Goal: Task Accomplishment & Management: Use online tool/utility

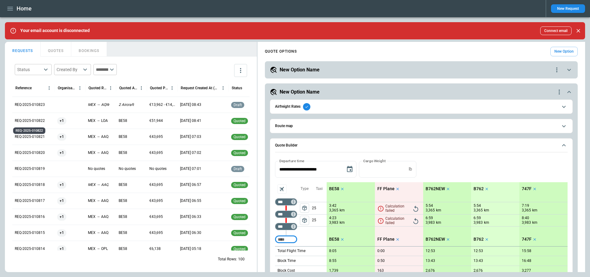
click at [37, 120] on p "REQ-2025-010822" at bounding box center [30, 120] width 30 height 5
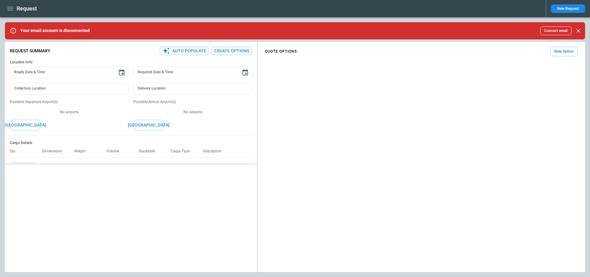
type textarea "*"
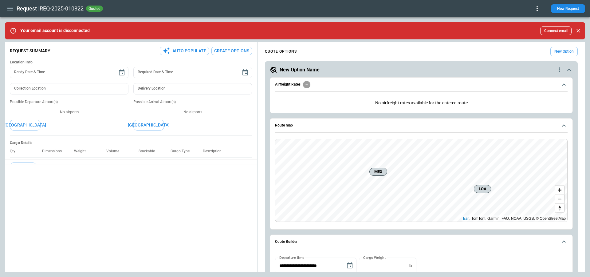
click at [113, 152] on div "**********" at bounding box center [295, 157] width 580 height 230
click at [11, 12] on button "button" at bounding box center [10, 8] width 10 height 11
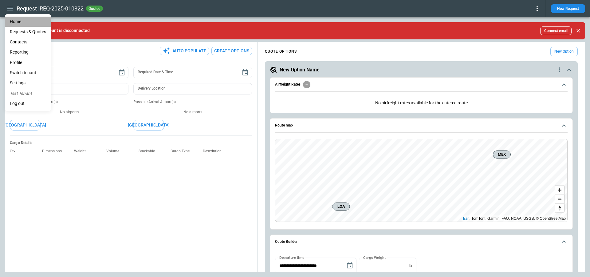
click at [13, 19] on li "Home" at bounding box center [28, 22] width 46 height 10
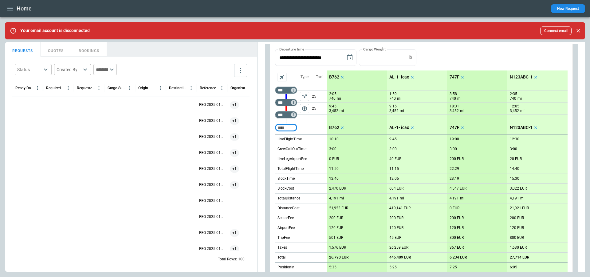
scroll to position [135, 0]
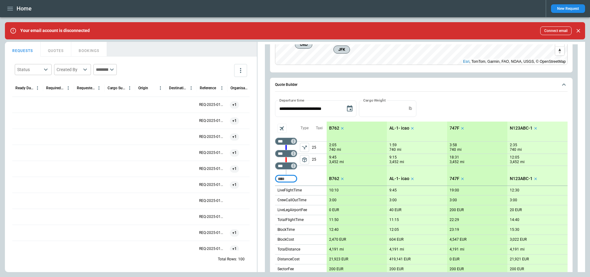
click at [306, 161] on span "package_2" at bounding box center [305, 159] width 6 height 6
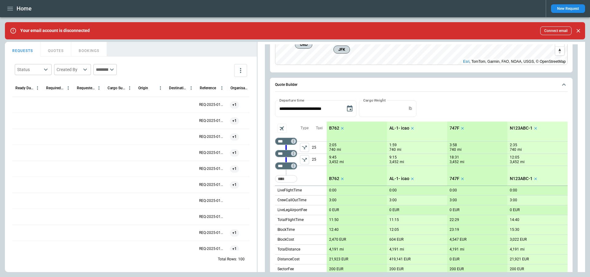
click at [306, 161] on icon "left aligned" at bounding box center [305, 159] width 6 height 6
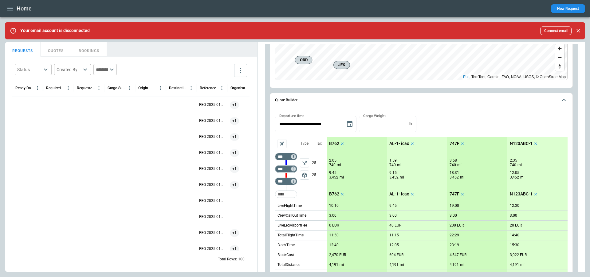
scroll to position [0, 0]
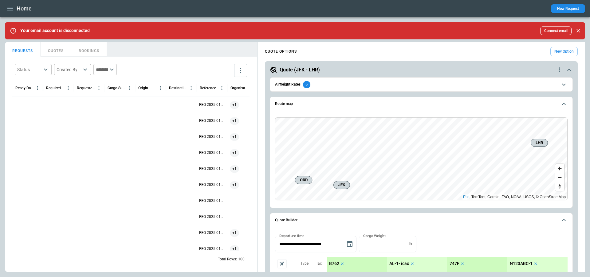
click at [561, 70] on icon "quote-option-actions" at bounding box center [559, 69] width 7 height 7
click at [549, 106] on li "Delete Quote Option" at bounding box center [536, 106] width 54 height 9
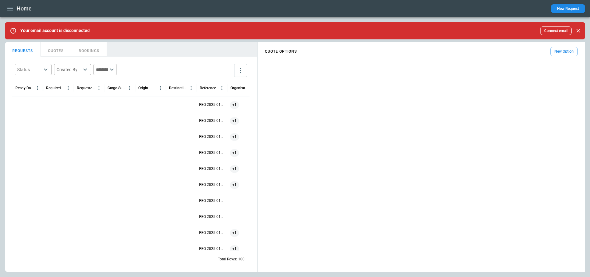
click at [559, 50] on button "New Option" at bounding box center [564, 52] width 27 height 10
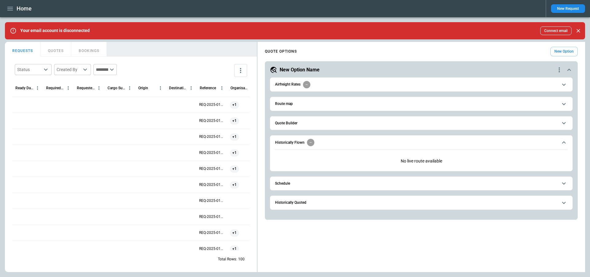
click at [346, 127] on button "Quote Builder" at bounding box center [421, 123] width 293 height 14
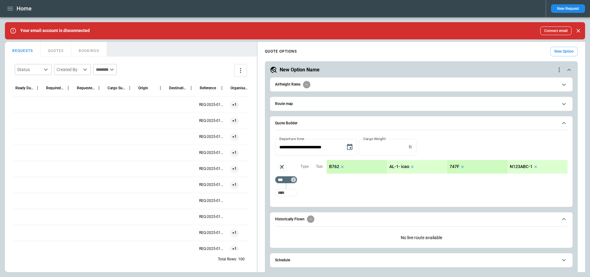
click at [290, 187] on input "Too short" at bounding box center [286, 192] width 20 height 11
type input "***"
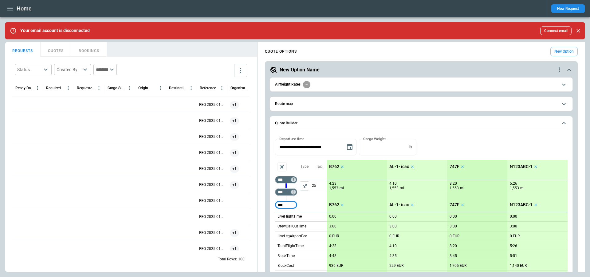
type input "***"
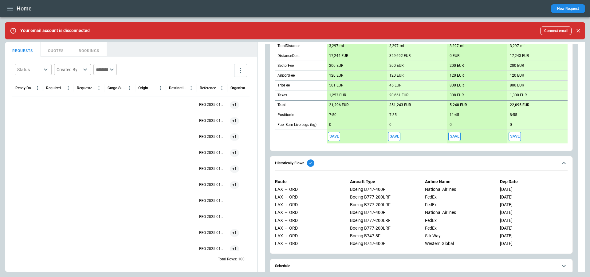
scroll to position [273, 0]
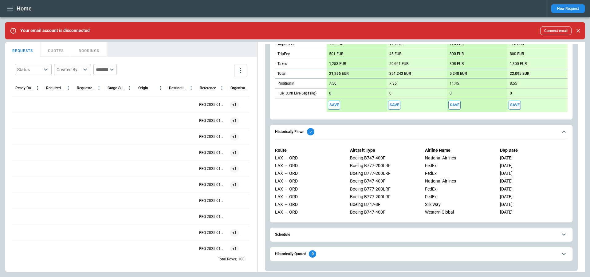
click at [6, 6] on icon "button" at bounding box center [9, 8] width 7 height 7
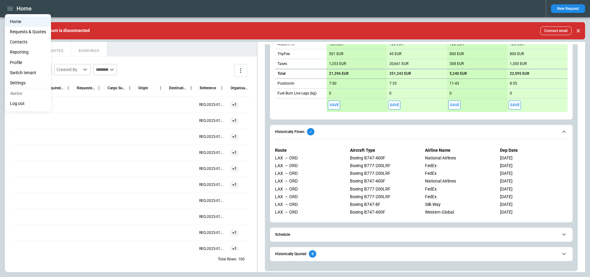
click at [32, 79] on li "Settings" at bounding box center [28, 83] width 46 height 10
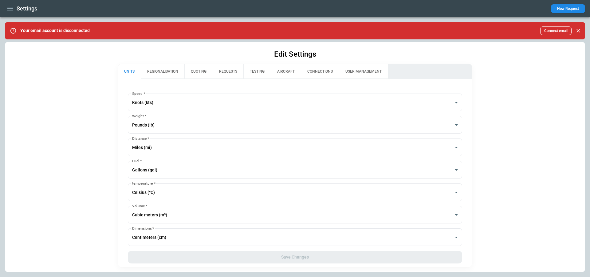
click at [11, 12] on button "button" at bounding box center [10, 8] width 10 height 11
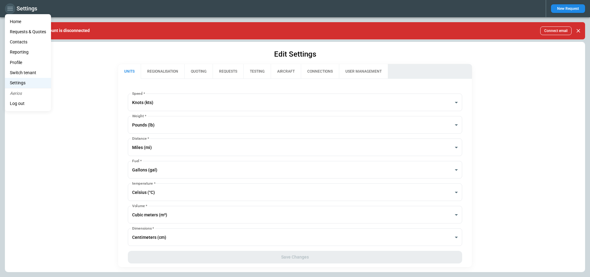
click at [11, 12] on div at bounding box center [295, 138] width 590 height 277
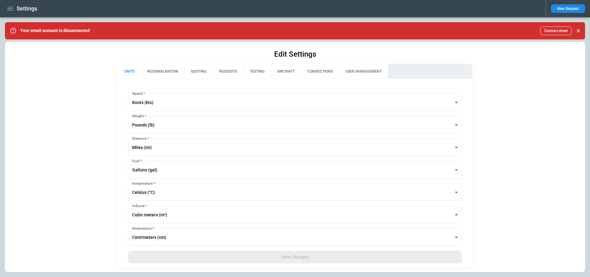
click at [200, 72] on button "QUOTING" at bounding box center [198, 71] width 28 height 15
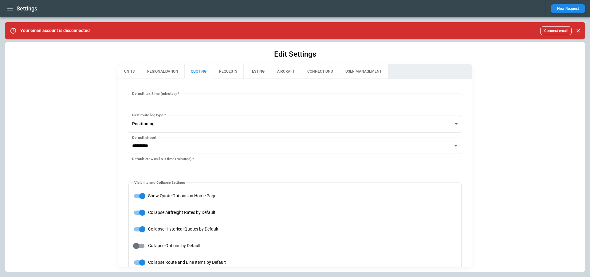
type input "**********"
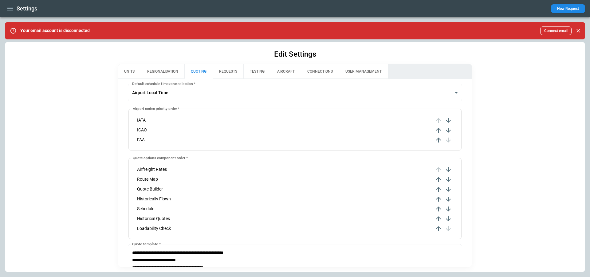
scroll to position [267, 0]
click at [441, 187] on icon "button" at bounding box center [438, 187] width 7 height 7
click at [449, 168] on icon "button" at bounding box center [448, 167] width 5 height 5
click at [439, 186] on icon "button" at bounding box center [438, 187] width 7 height 7
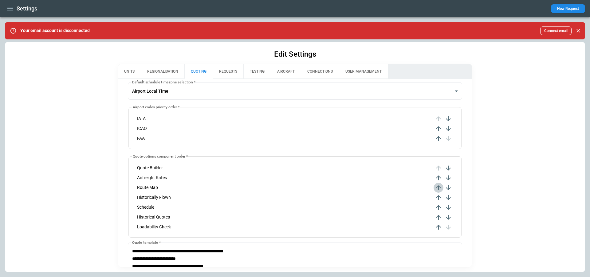
click at [440, 188] on icon "button" at bounding box center [438, 187] width 7 height 7
click at [446, 166] on icon "button" at bounding box center [448, 167] width 7 height 7
click at [440, 216] on icon "button" at bounding box center [438, 217] width 5 height 5
click at [439, 206] on icon "button" at bounding box center [438, 206] width 7 height 7
click at [440, 198] on icon "button" at bounding box center [438, 197] width 7 height 7
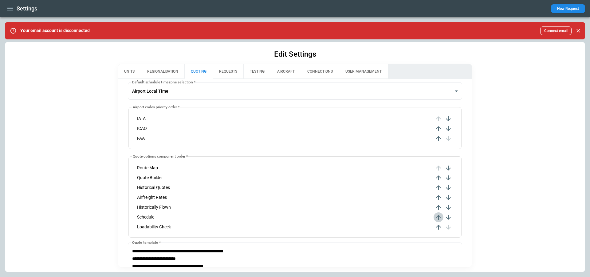
click at [439, 215] on icon "button" at bounding box center [438, 216] width 7 height 7
click at [440, 207] on icon "button" at bounding box center [438, 206] width 7 height 7
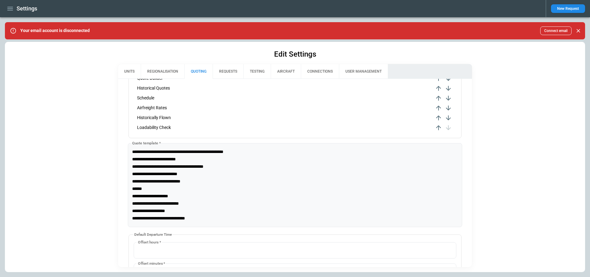
scroll to position [456, 0]
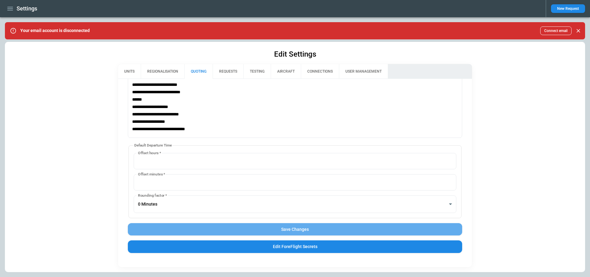
click at [377, 230] on button "Save Changes" at bounding box center [295, 229] width 334 height 13
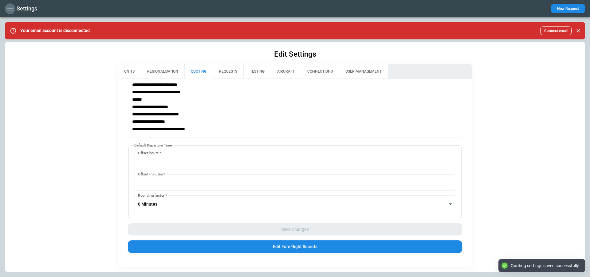
click at [12, 10] on icon "button" at bounding box center [10, 9] width 6 height 4
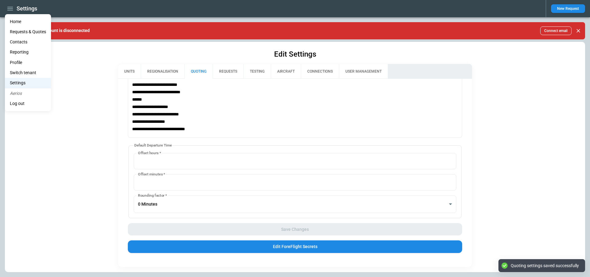
click at [13, 18] on li "Home" at bounding box center [28, 22] width 46 height 10
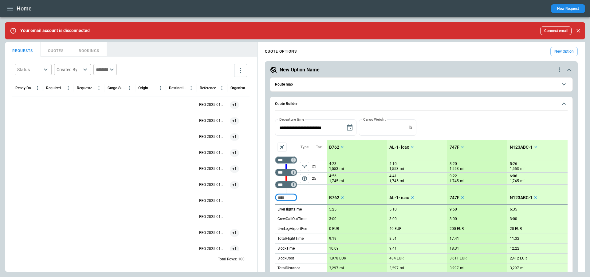
click at [537, 109] on button "Quote Builder" at bounding box center [421, 104] width 293 height 14
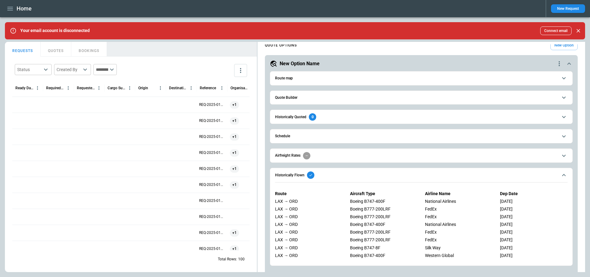
scroll to position [10, 0]
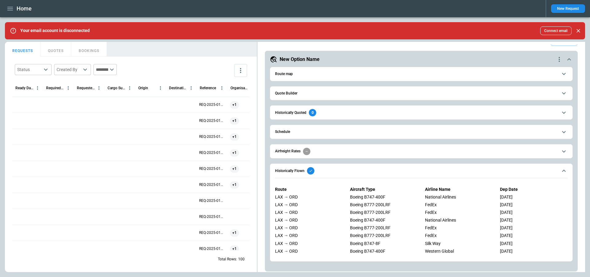
click at [485, 171] on span "Historically Flown" at bounding box center [416, 170] width 283 height 7
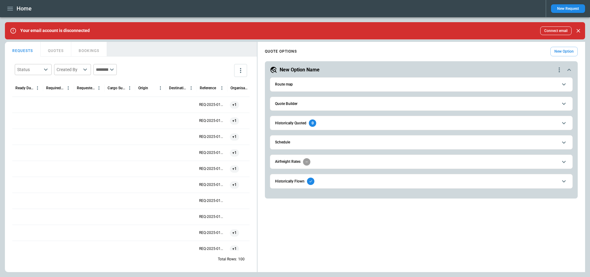
click at [561, 72] on icon "quote-option-actions" at bounding box center [559, 69] width 7 height 7
click at [546, 105] on li "Delete Quote Option" at bounding box center [536, 106] width 54 height 9
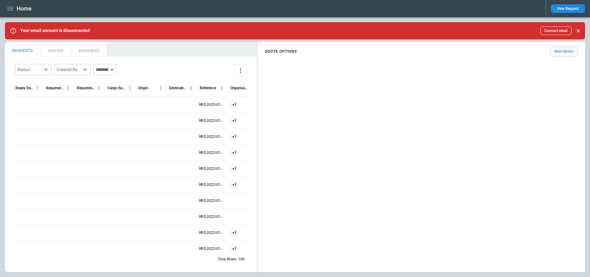
click at [571, 53] on button "New Option" at bounding box center [564, 52] width 27 height 10
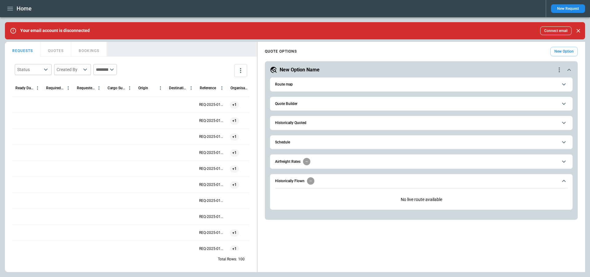
click at [387, 100] on button "Quote Builder" at bounding box center [421, 104] width 293 height 14
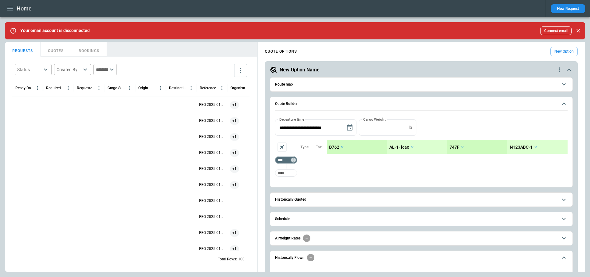
click at [288, 173] on input "Too short" at bounding box center [286, 172] width 20 height 11
type input "***"
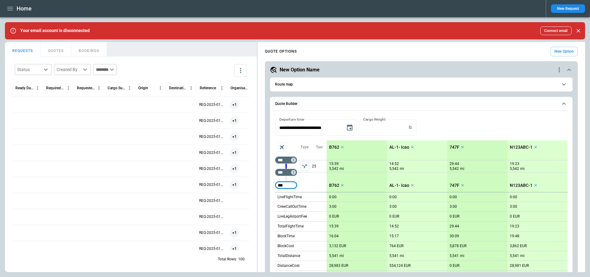
type input "***"
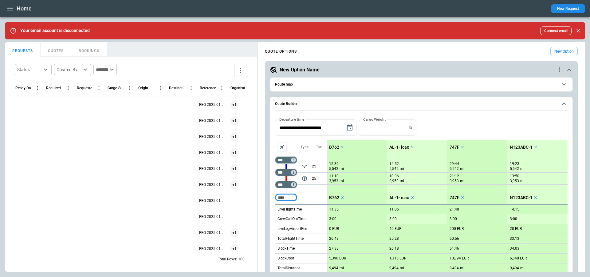
scroll to position [211, 0]
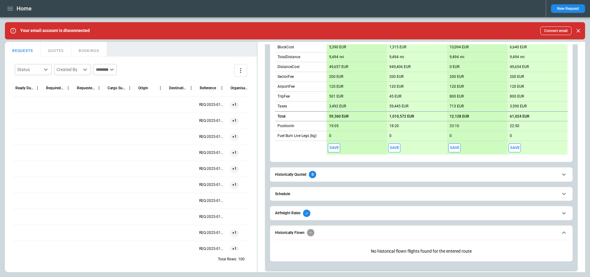
click at [330, 200] on div "**********" at bounding box center [421, 66] width 303 height 400
click at [338, 192] on span "Schedule" at bounding box center [416, 194] width 283 height 4
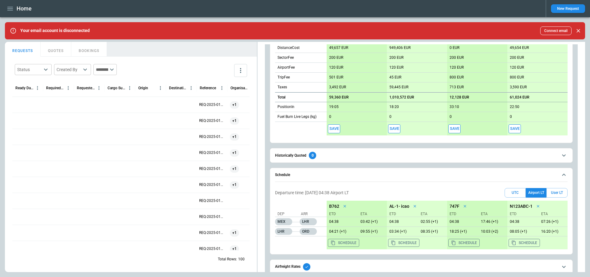
scroll to position [234, 0]
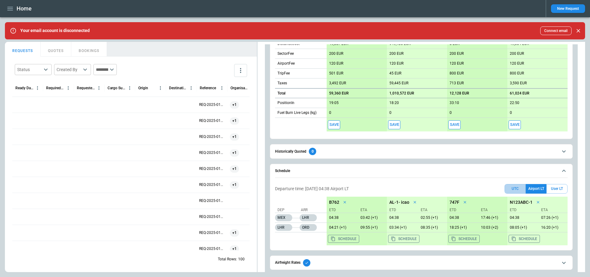
click at [511, 187] on button "UTC" at bounding box center [515, 189] width 21 height 10
click at [540, 186] on button "Airport LT" at bounding box center [536, 189] width 21 height 10
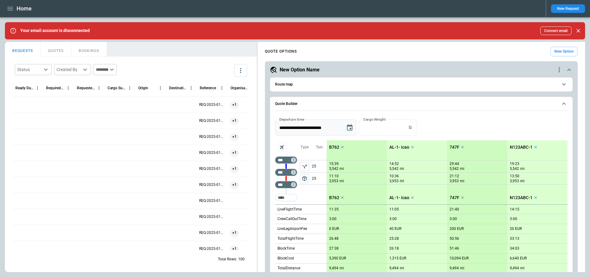
click at [349, 125] on icon "Choose date, selected date is Sep 22, 2025" at bounding box center [350, 127] width 6 height 6
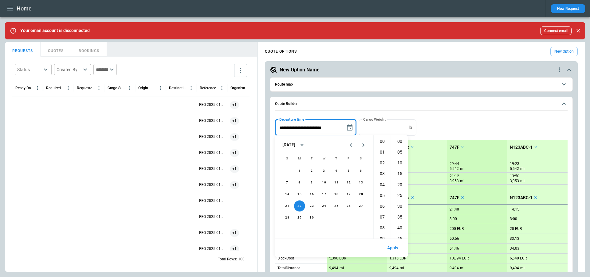
scroll to position [216, 0]
click at [300, 205] on button "22" at bounding box center [299, 205] width 11 height 11
click at [383, 165] on li "10" at bounding box center [382, 163] width 15 height 10
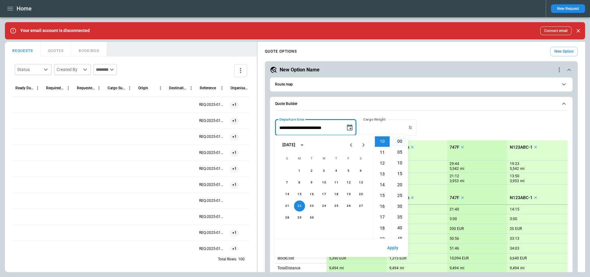
click at [400, 137] on li "00" at bounding box center [400, 141] width 15 height 10
type input "**********"
click at [441, 130] on div "**********" at bounding box center [421, 127] width 293 height 16
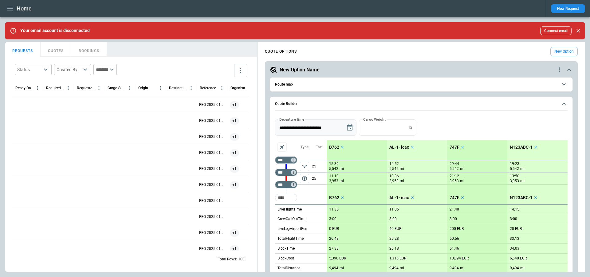
click at [351, 128] on icon "Choose date, selected date is Sep 22, 2025" at bounding box center [349, 127] width 7 height 7
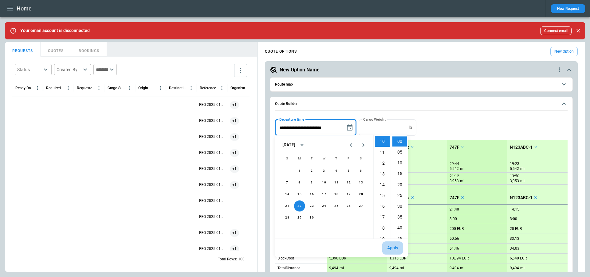
click at [388, 247] on button "Apply" at bounding box center [392, 247] width 21 height 13
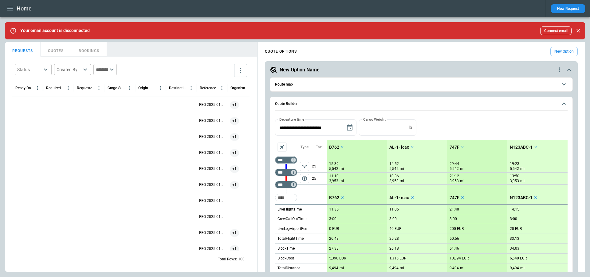
click at [456, 132] on div "**********" at bounding box center [421, 127] width 293 height 16
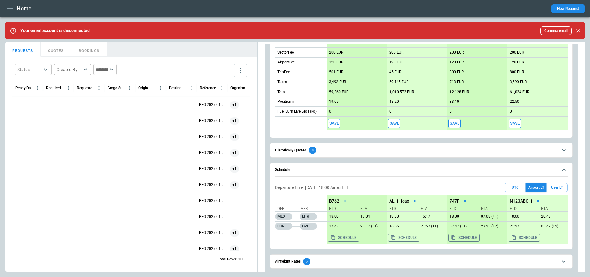
scroll to position [239, 0]
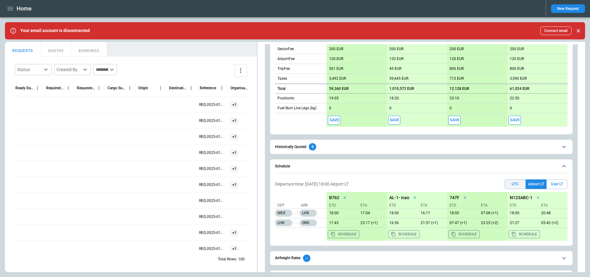
click at [519, 184] on button "UTC" at bounding box center [515, 184] width 21 height 10
click at [557, 183] on button "User LT" at bounding box center [557, 184] width 21 height 10
click at [539, 181] on button "Airport LT" at bounding box center [536, 184] width 21 height 10
click at [552, 183] on button "User LT" at bounding box center [557, 184] width 21 height 10
click at [515, 181] on button "UTC" at bounding box center [515, 184] width 21 height 10
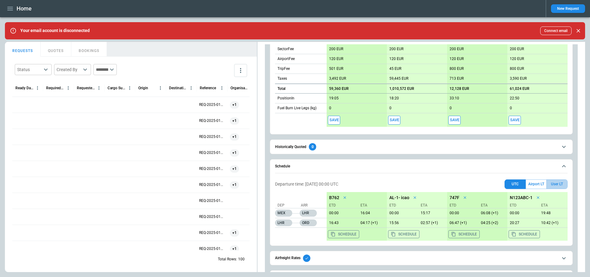
click at [555, 183] on button "User LT" at bounding box center [557, 184] width 21 height 10
click at [534, 185] on button "Airport LT" at bounding box center [536, 184] width 21 height 10
click at [563, 184] on button "User LT" at bounding box center [557, 184] width 21 height 10
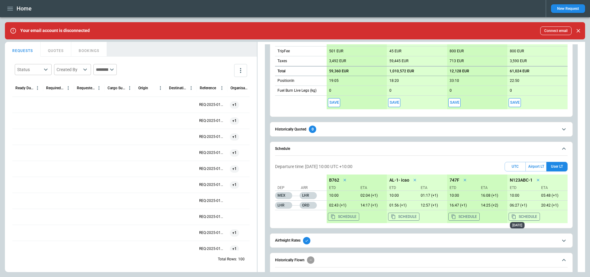
scroll to position [262, 0]
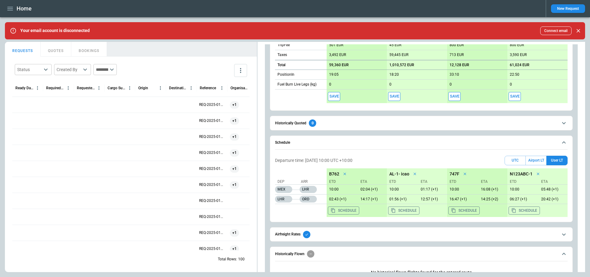
click at [506, 227] on button "Airfreight Rates" at bounding box center [421, 234] width 293 height 14
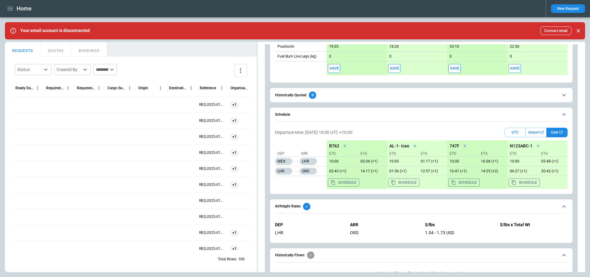
scroll to position [312, 0]
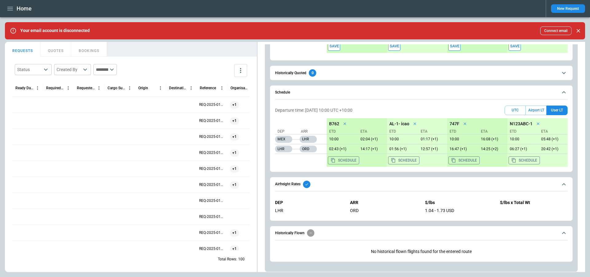
click at [489, 229] on span "Historically Flown" at bounding box center [416, 232] width 283 height 7
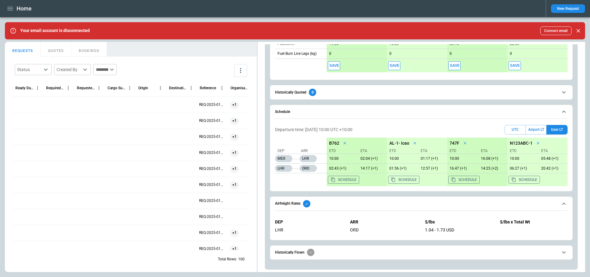
scroll to position [291, 0]
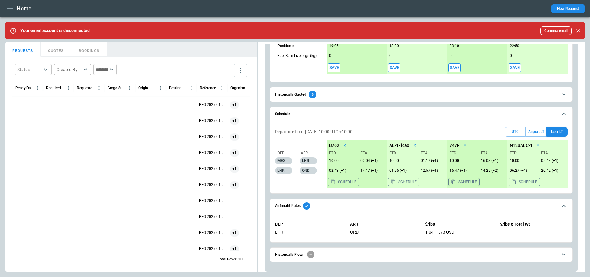
click at [466, 203] on span "Airfreight Rates" at bounding box center [416, 205] width 283 height 7
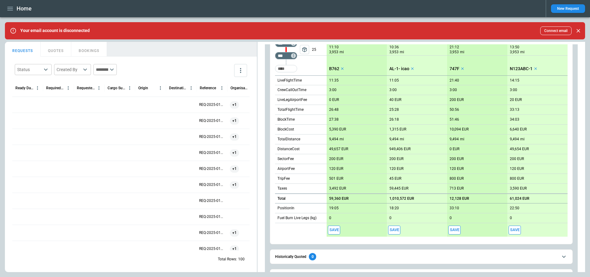
scroll to position [70, 0]
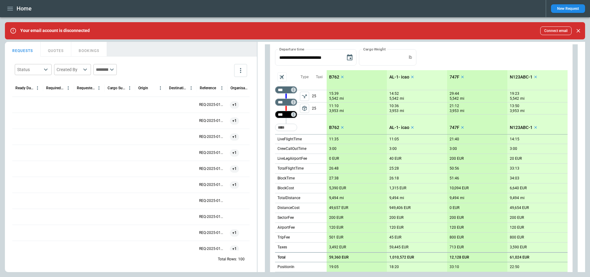
click at [283, 113] on input "***" at bounding box center [284, 114] width 17 height 6
type input "***"
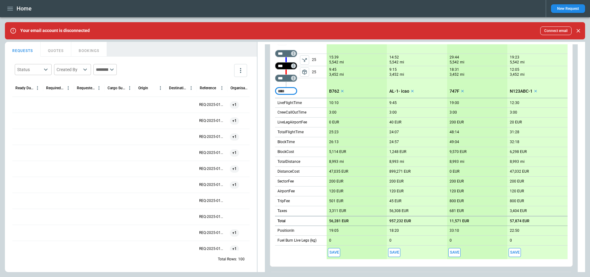
scroll to position [90, 0]
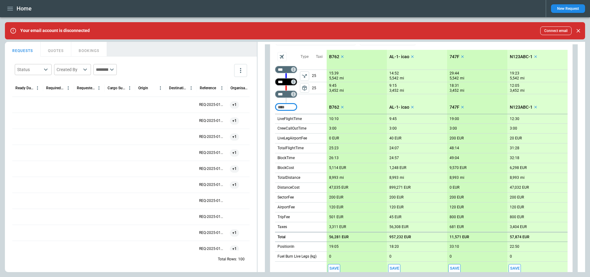
click at [284, 80] on input "***" at bounding box center [284, 82] width 17 height 6
type input "***"
click at [284, 94] on input "***" at bounding box center [284, 94] width 17 height 6
type input "***"
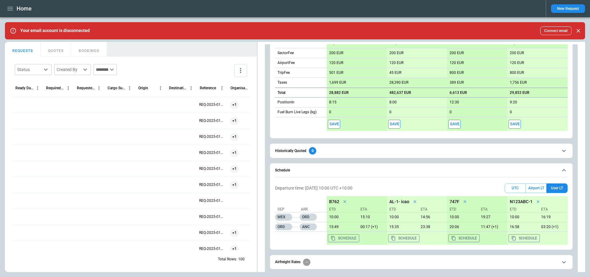
scroll to position [262, 0]
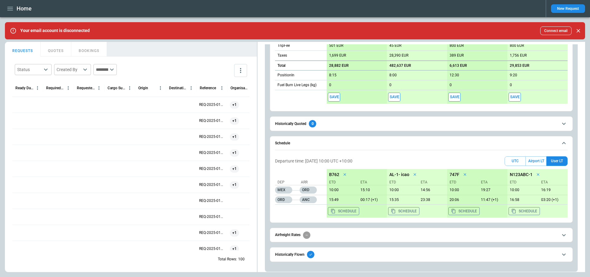
click at [361, 252] on span "Historically Flown" at bounding box center [416, 254] width 283 height 7
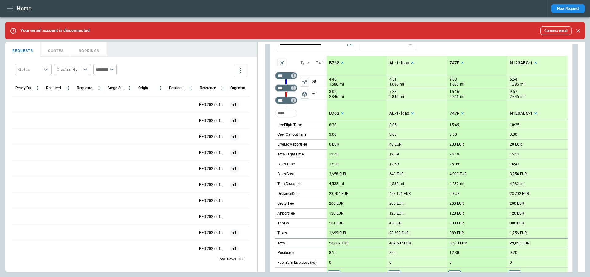
scroll to position [80, 0]
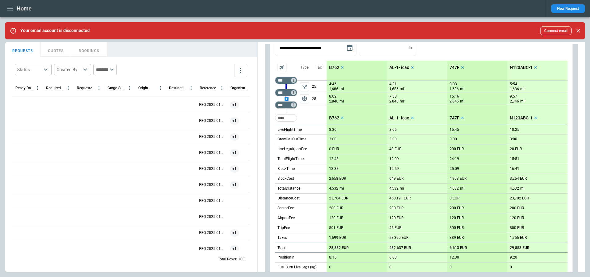
click at [286, 99] on div "scrollable content" at bounding box center [286, 99] width 22 height 0
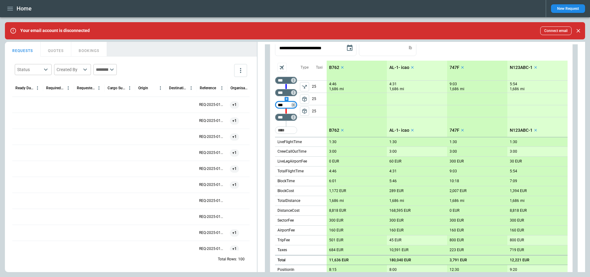
type input "***"
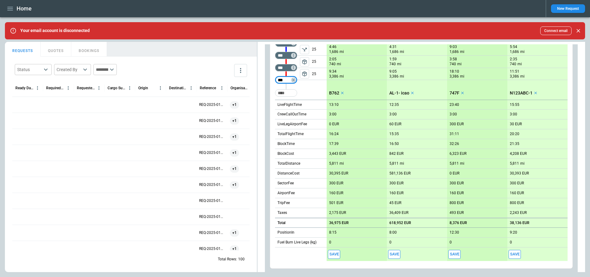
scroll to position [70, 0]
